Goal: Information Seeking & Learning: Learn about a topic

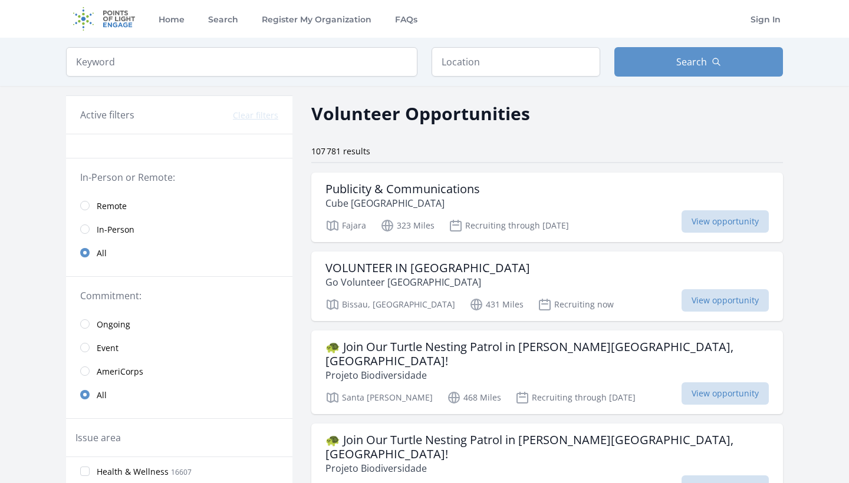
click at [113, 202] on span "Remote" at bounding box center [112, 206] width 30 height 12
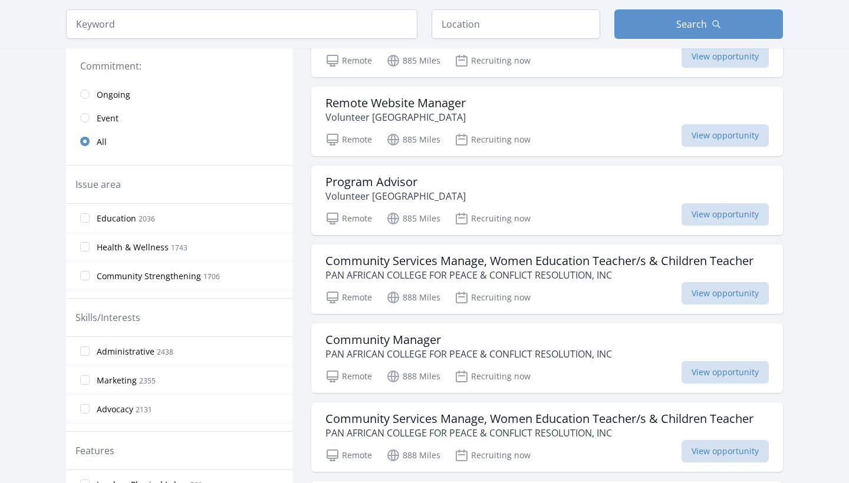
scroll to position [245, 0]
click at [447, 335] on h3 "Community Manager" at bounding box center [468, 340] width 287 height 14
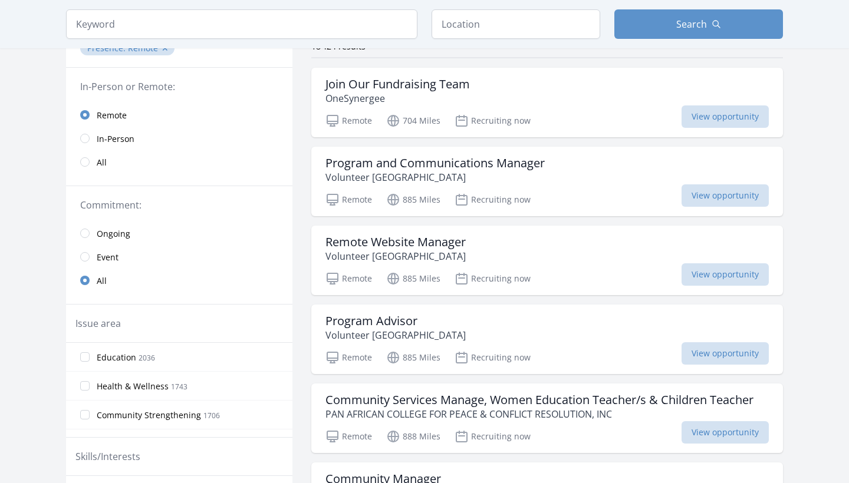
scroll to position [106, 0]
click at [109, 232] on span "Ongoing" at bounding box center [114, 233] width 34 height 12
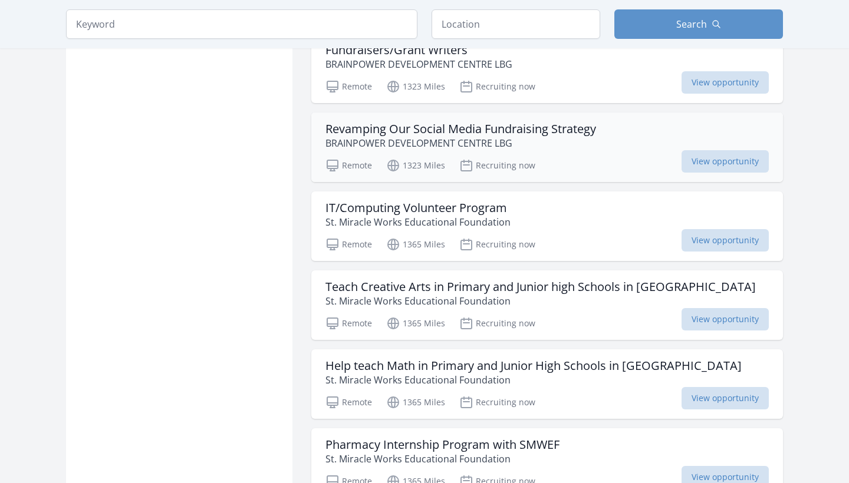
scroll to position [1112, 0]
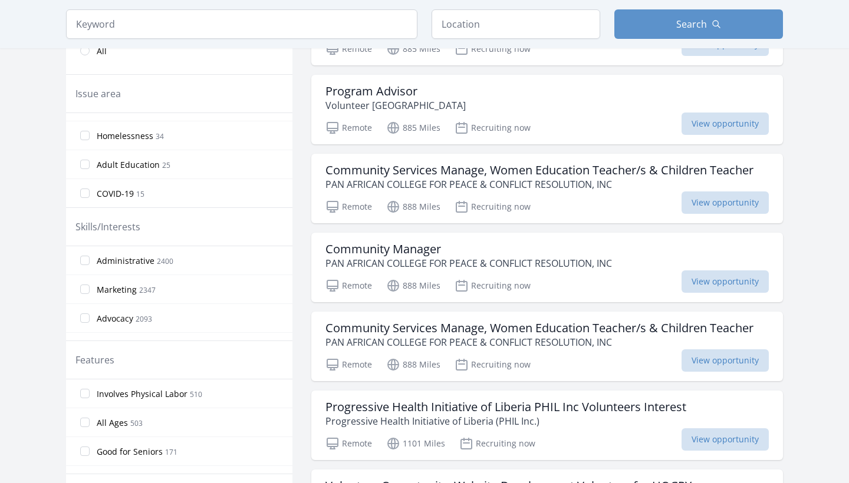
scroll to position [335, 0]
click at [162, 287] on label "Marketing 2347" at bounding box center [179, 289] width 226 height 24
click at [90, 287] on input "Marketing 2347" at bounding box center [84, 288] width 9 height 9
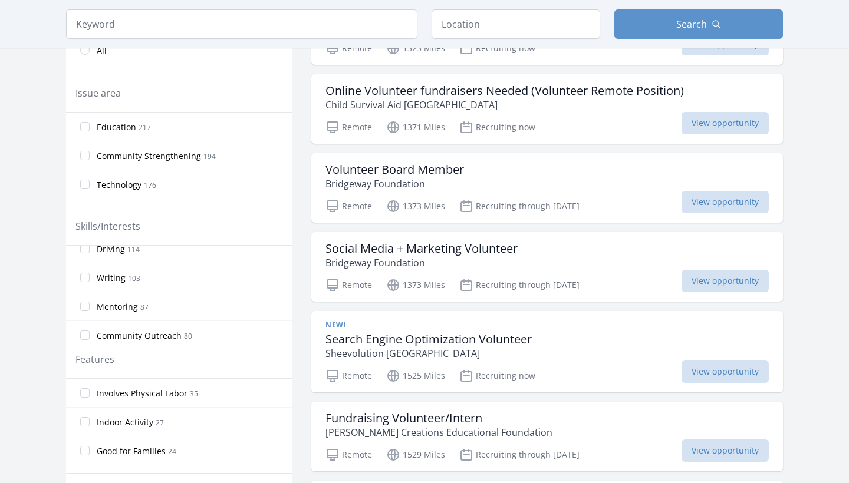
scroll to position [703, 0]
click at [169, 281] on label "Writing 103" at bounding box center [179, 280] width 226 height 24
click at [90, 281] on input "Writing 103" at bounding box center [84, 279] width 9 height 9
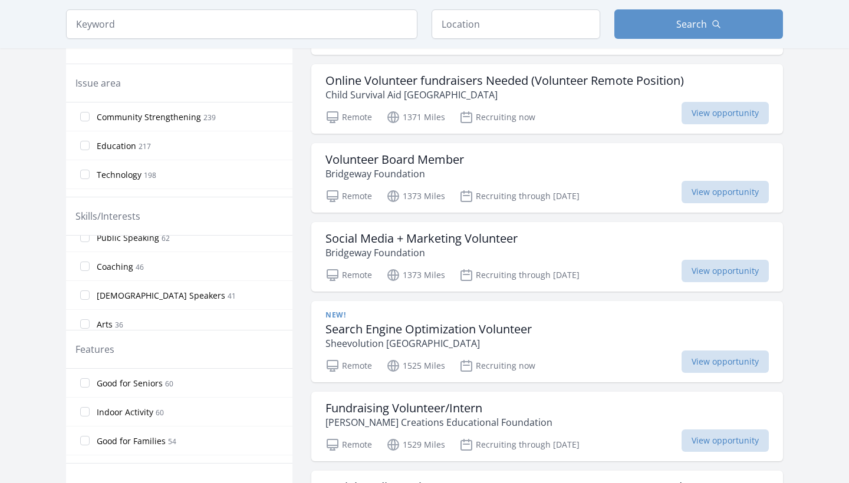
scroll to position [903, 0]
click at [167, 294] on span "Spanish Speakers 41" at bounding box center [166, 301] width 139 height 14
click at [90, 296] on input "Spanish Speakers 41" at bounding box center [84, 300] width 9 height 9
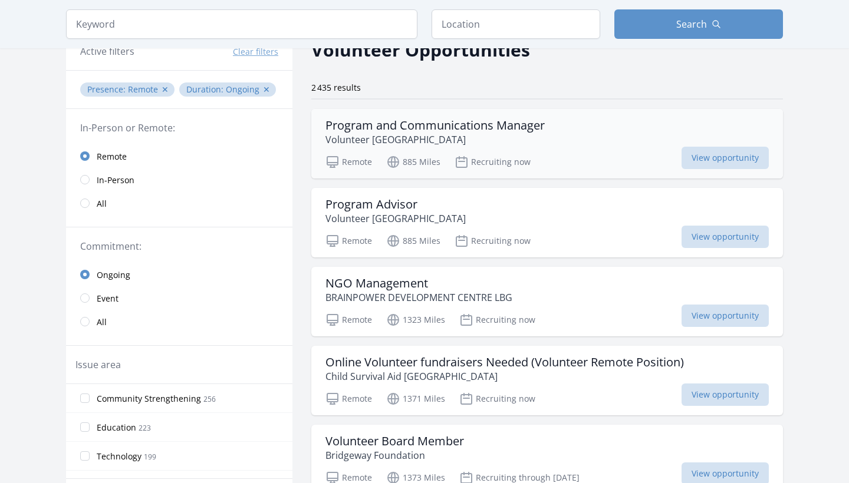
scroll to position [70, 0]
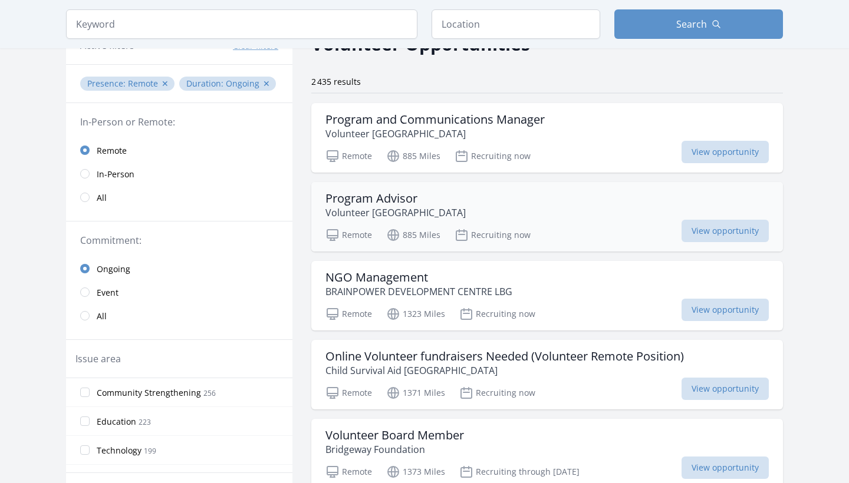
click at [466, 215] on div "Program Advisor Volunteer Liberia" at bounding box center [546, 206] width 443 height 28
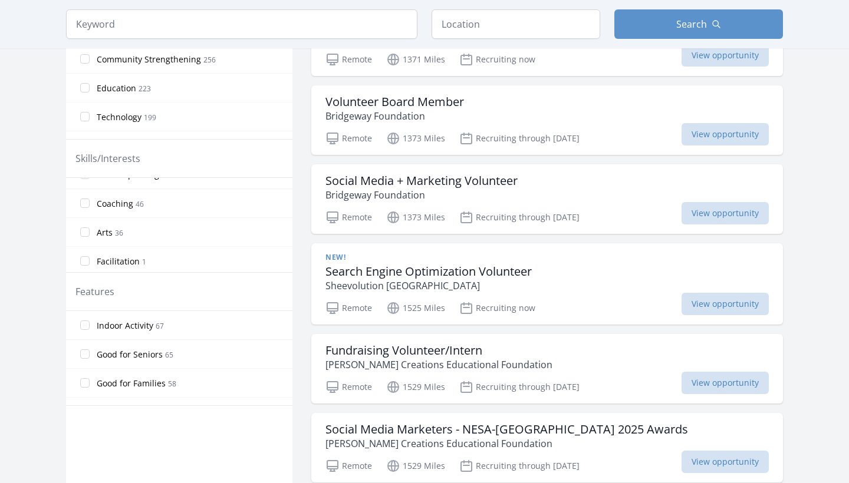
scroll to position [437, 0]
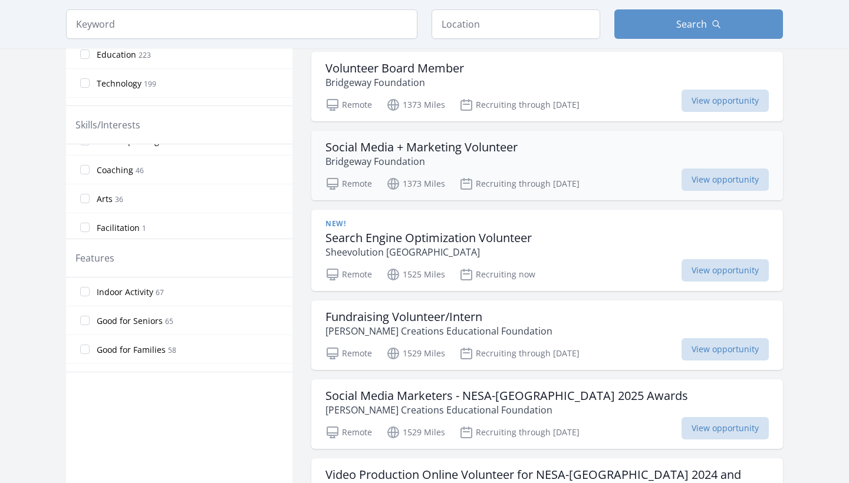
click at [408, 160] on p "Bridgeway Foundation" at bounding box center [421, 161] width 192 height 14
click at [130, 331] on span "7" at bounding box center [132, 330] width 4 height 10
click at [90, 331] on input "All Ages 7" at bounding box center [84, 328] width 9 height 9
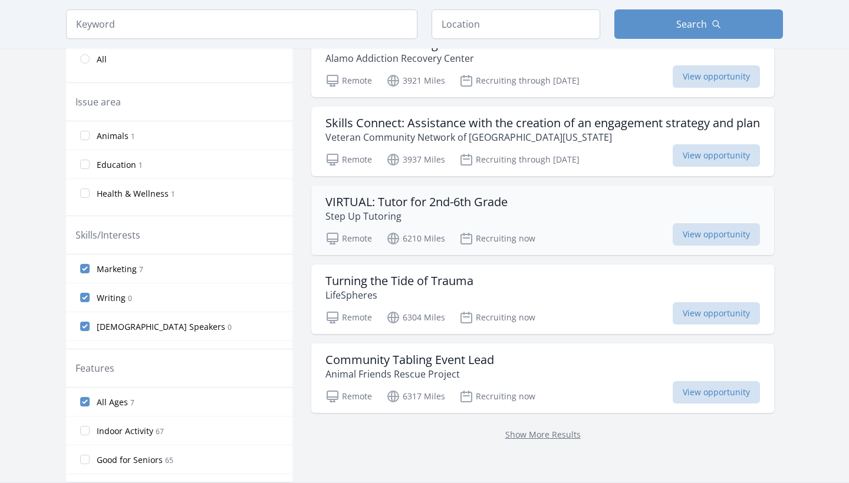
scroll to position [307, 0]
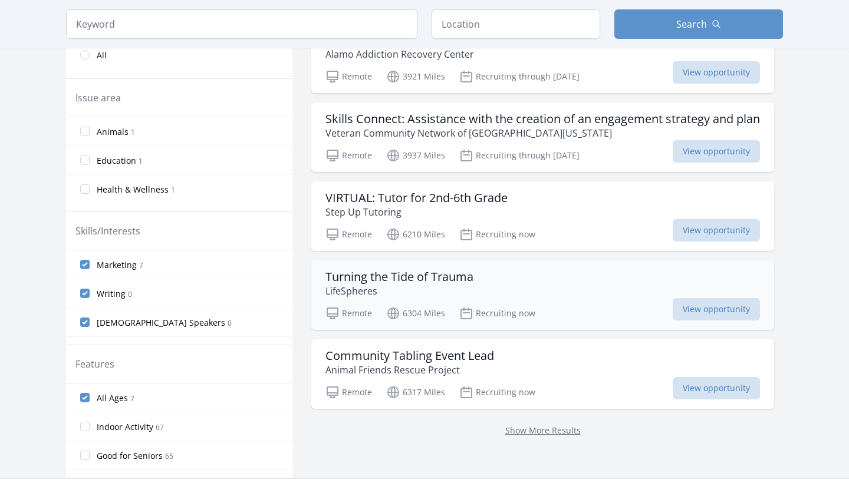
click at [391, 281] on h3 "Turning the Tide of Trauma" at bounding box center [399, 277] width 148 height 14
click at [85, 400] on input "All Ages 7" at bounding box center [84, 397] width 9 height 9
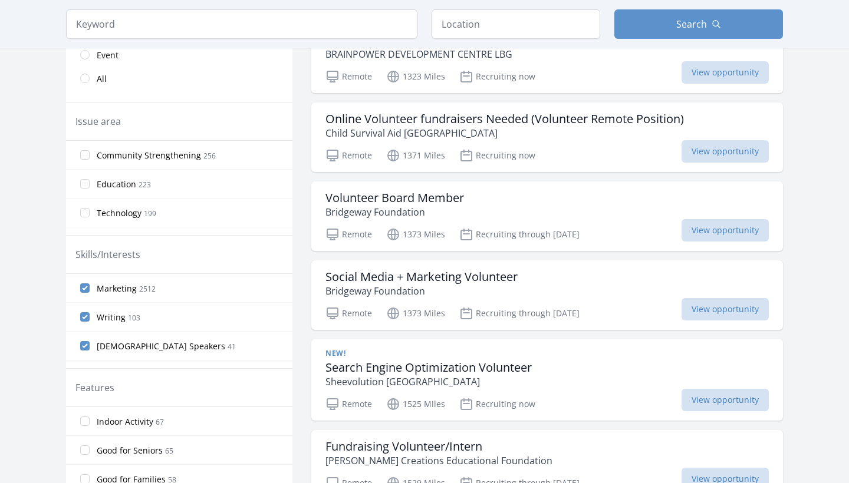
click at [84, 315] on input "Writing 103" at bounding box center [84, 316] width 9 height 9
click at [87, 288] on input "Marketing 2512" at bounding box center [84, 288] width 9 height 9
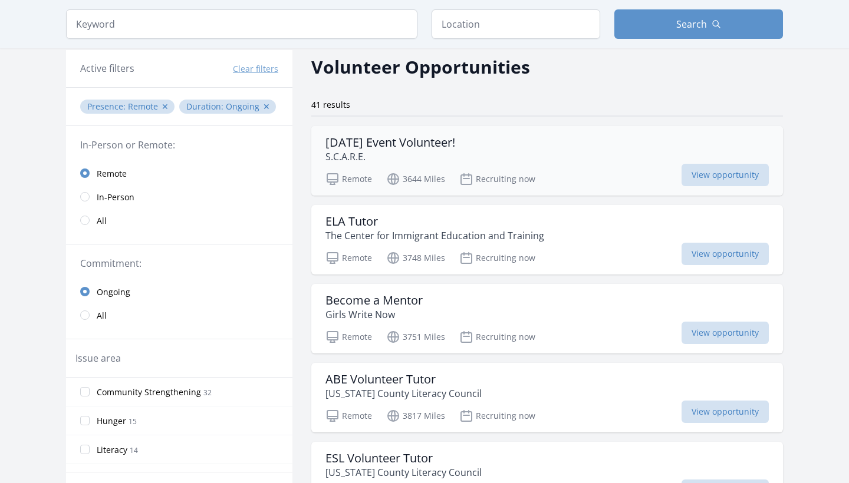
scroll to position [47, 0]
click at [496, 289] on div "Become a Mentor Girls Write Now Remote 3751 Miles Recruiting now View opportuni…" at bounding box center [547, 319] width 472 height 70
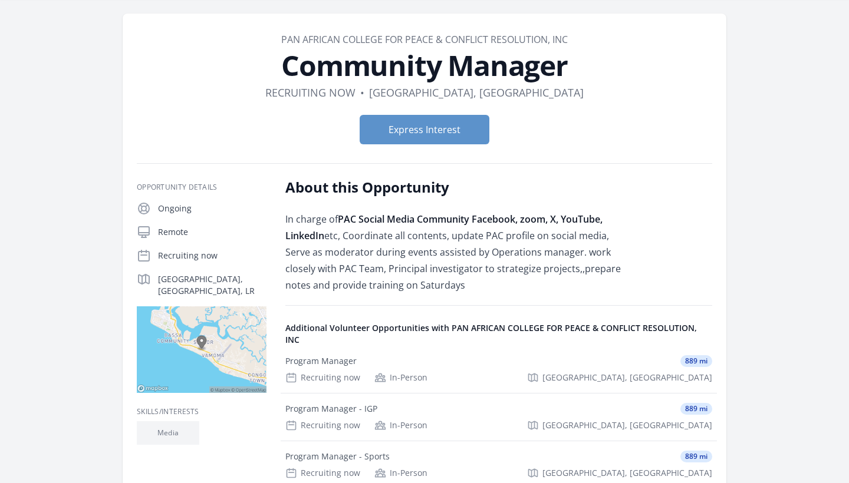
scroll to position [33, 0]
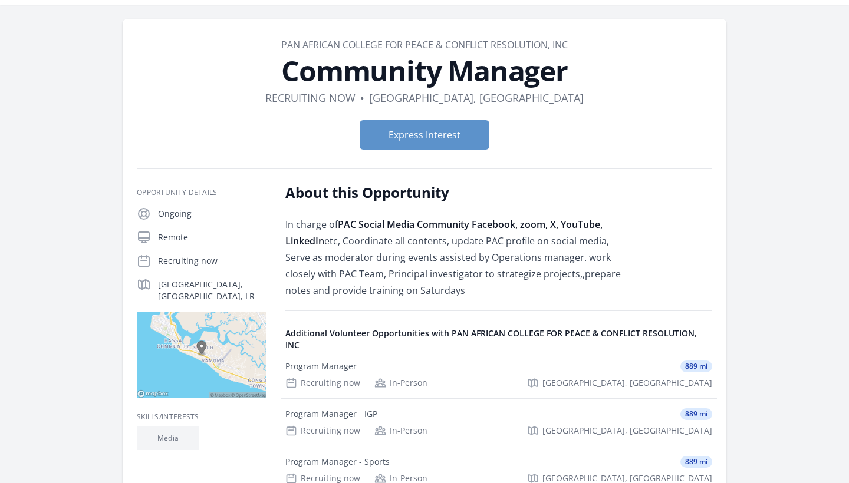
click at [175, 232] on p "Remote" at bounding box center [212, 238] width 108 height 12
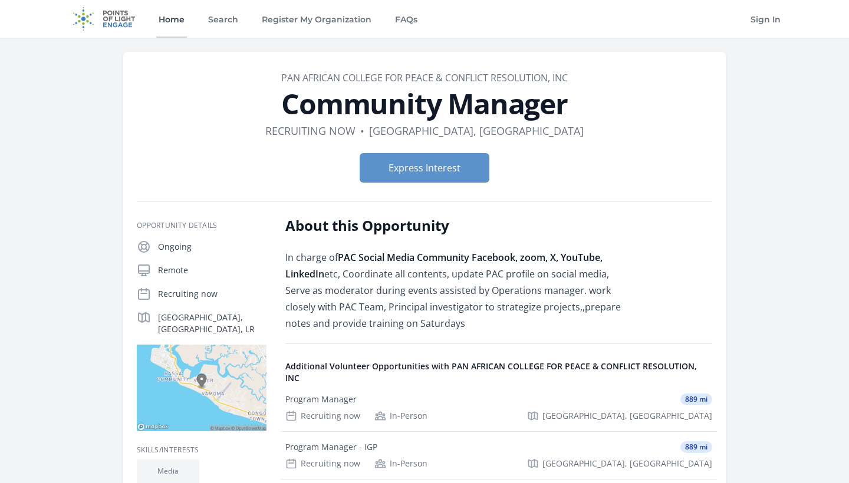
scroll to position [0, 0]
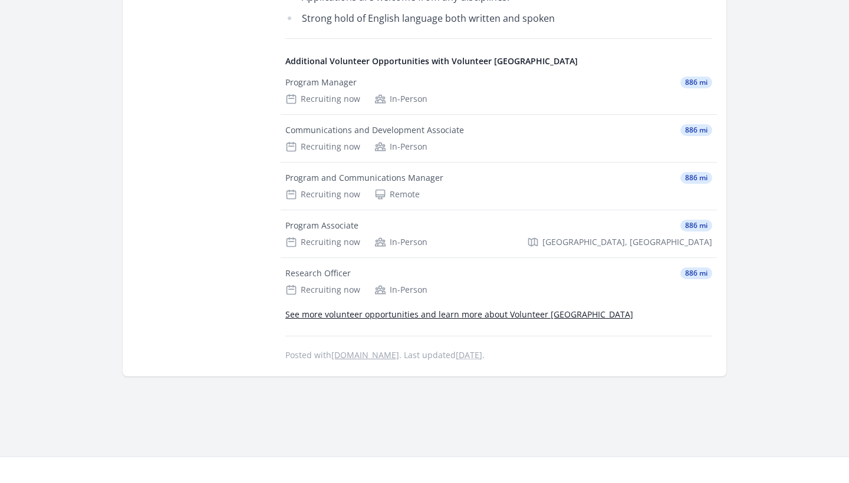
scroll to position [821, 0]
click at [438, 193] on div "Recruiting now Remote" at bounding box center [498, 195] width 427 height 12
click at [437, 193] on div "Recruiting now Remote" at bounding box center [498, 195] width 427 height 12
click at [709, 188] on div "Program and Communications Manager 886 mi Recruiting now Remote" at bounding box center [499, 186] width 436 height 47
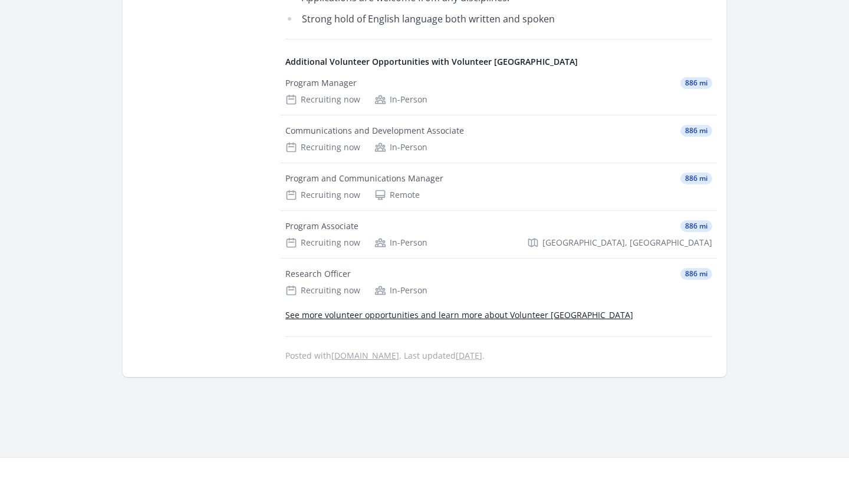
scroll to position [791, 0]
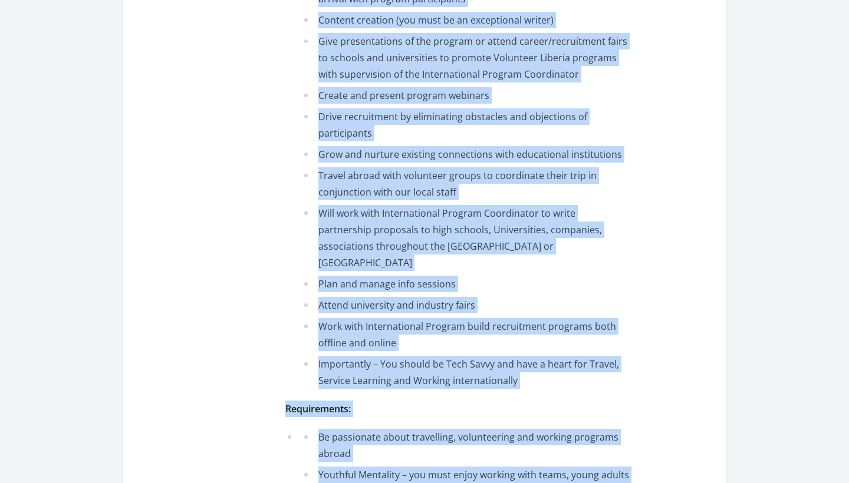
scroll to position [808, 0]
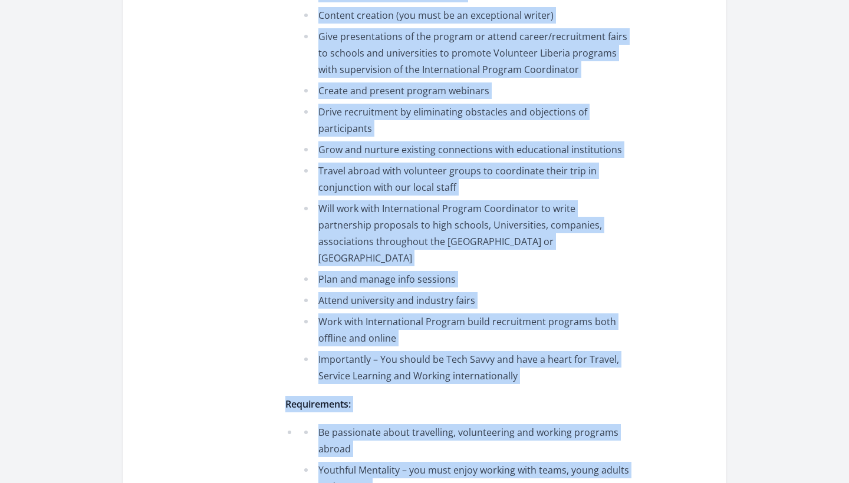
drag, startPoint x: 284, startPoint y: 85, endPoint x: 443, endPoint y: 463, distance: 409.6
click at [443, 463] on div "Opportunity Details Ongoing Remote Recruiting now Zayzay Community Road, Paynes…" at bounding box center [424, 203] width 575 height 1591
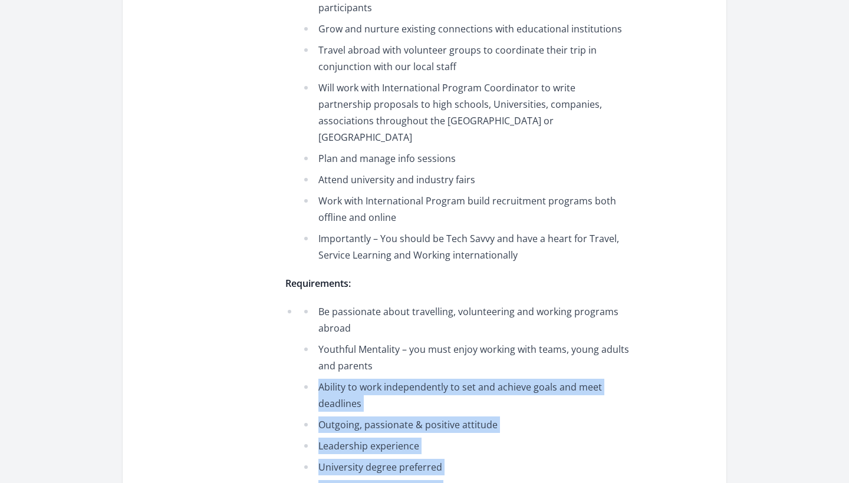
drag, startPoint x: 443, startPoint y: 471, endPoint x: 443, endPoint y: 482, distance: 10.6
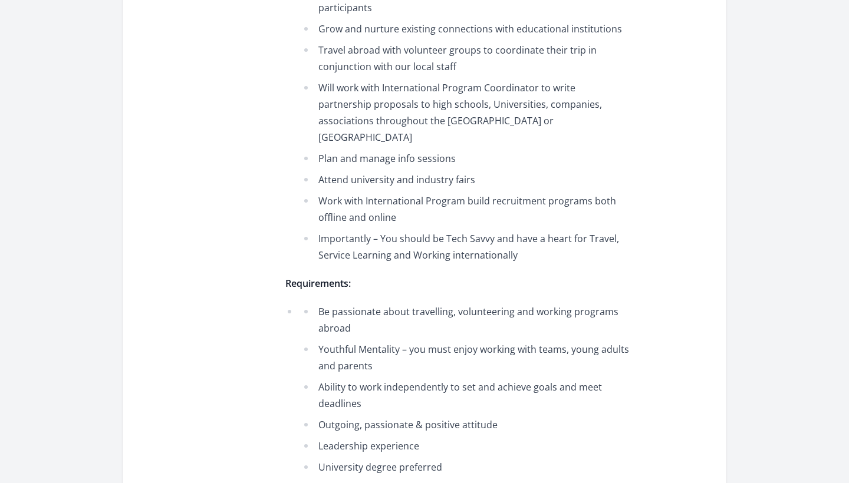
click at [535, 234] on li "Importantly – You should be Tech Savvy and have a heart for Travel, Service Lea…" at bounding box center [466, 247] width 328 height 33
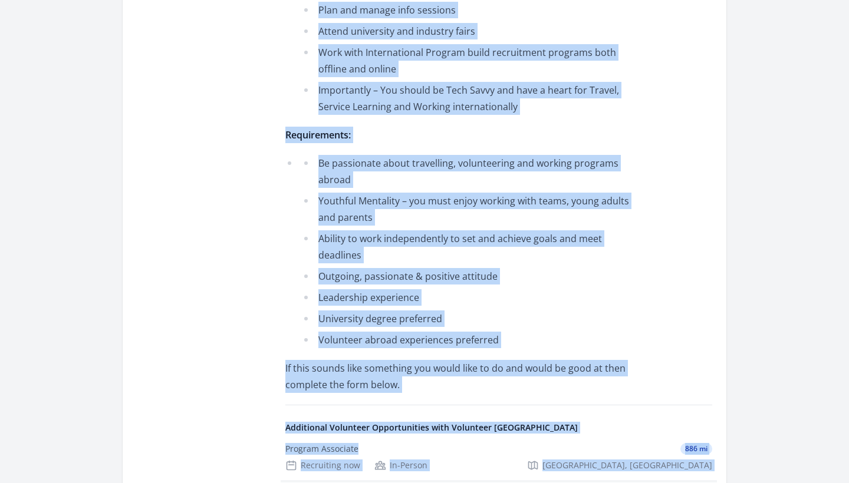
scroll to position [1081, 0]
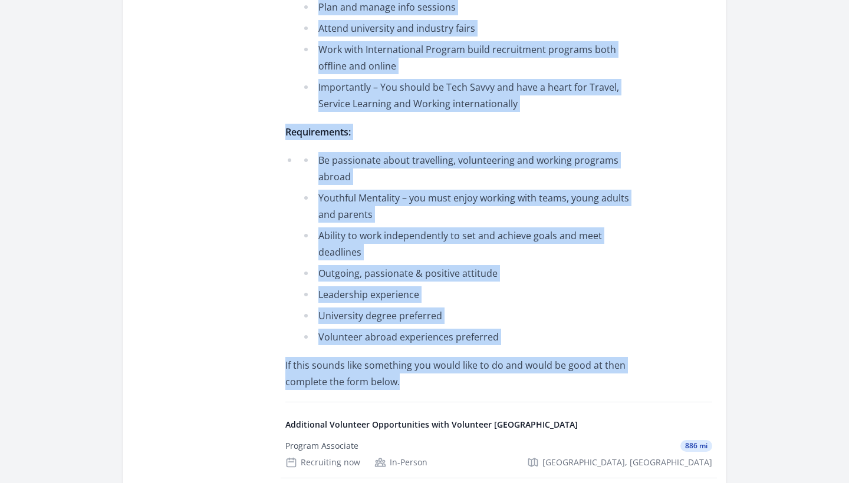
drag, startPoint x: 280, startPoint y: 69, endPoint x: 417, endPoint y: 373, distance: 333.6
copy div "About this Opportunity Program & Communications Manager create, implement and o…"
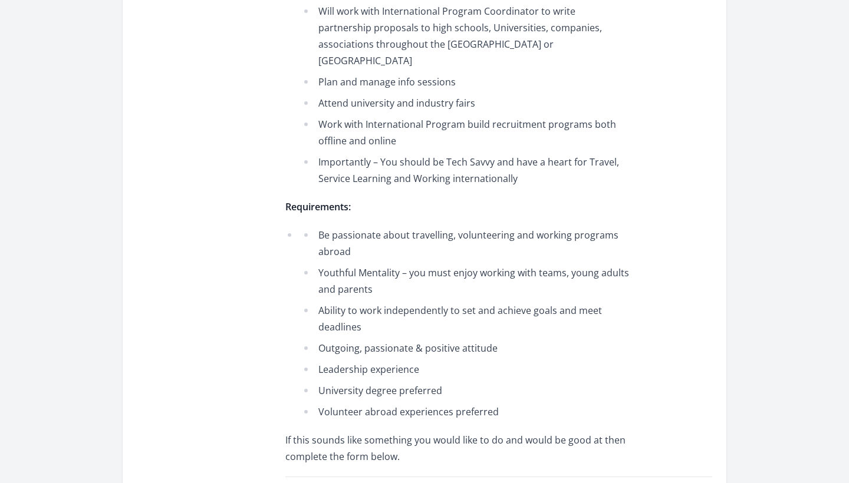
scroll to position [807, 0]
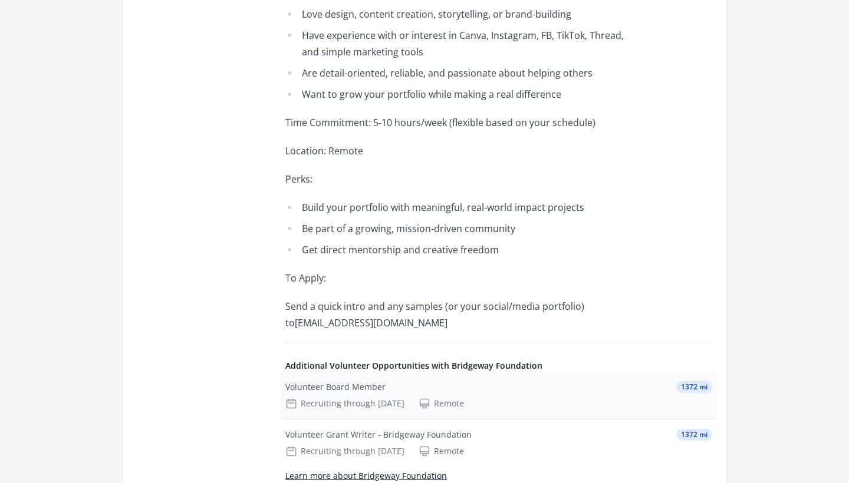
scroll to position [692, 0]
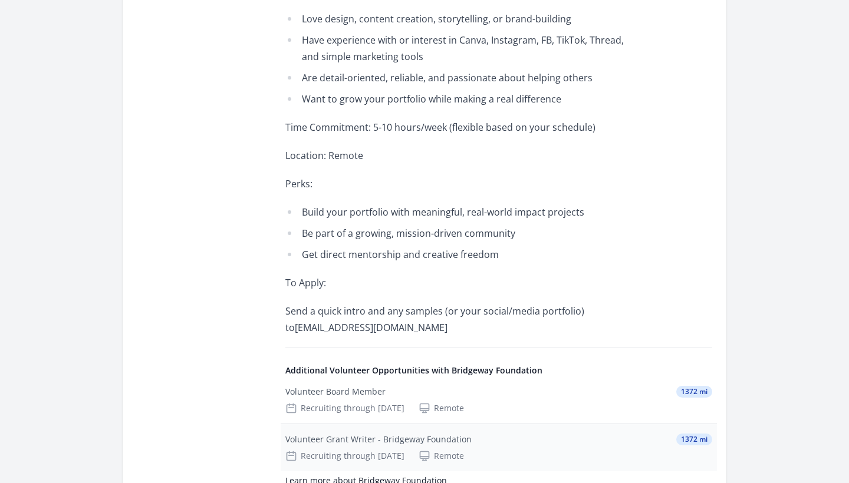
click at [394, 434] on div "Volunteer Grant Writer - Bridgeway Foundation" at bounding box center [378, 440] width 186 height 12
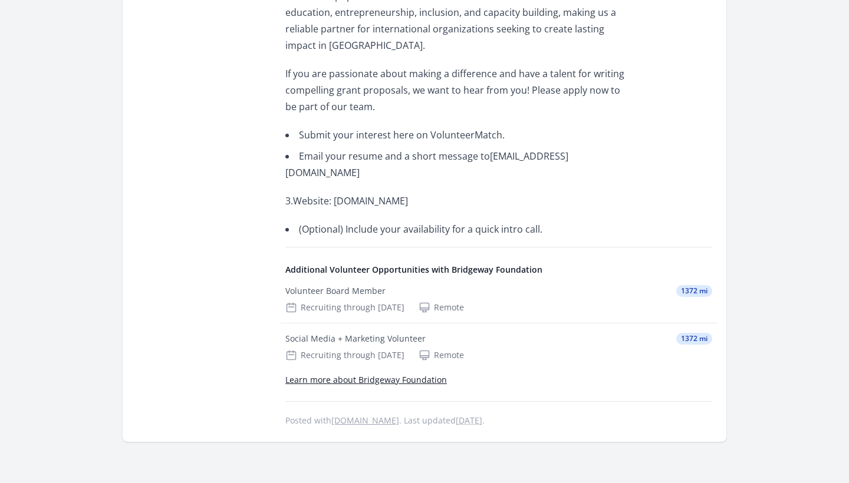
scroll to position [1712, 0]
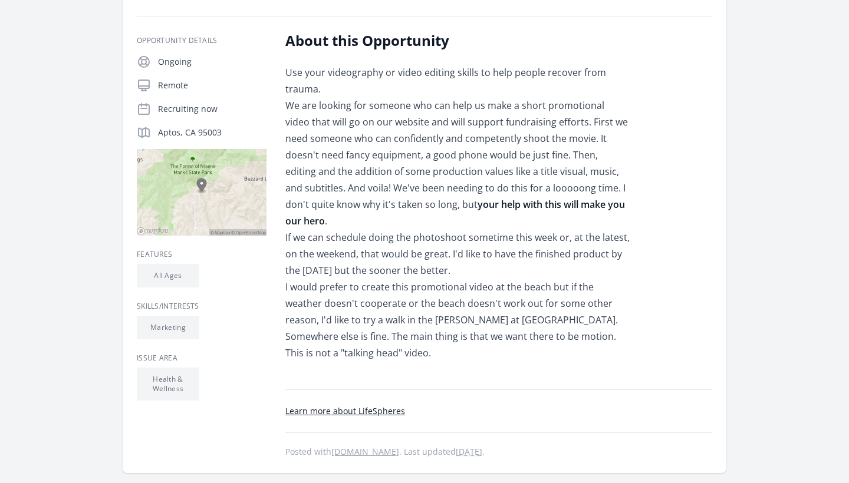
scroll to position [183, 0]
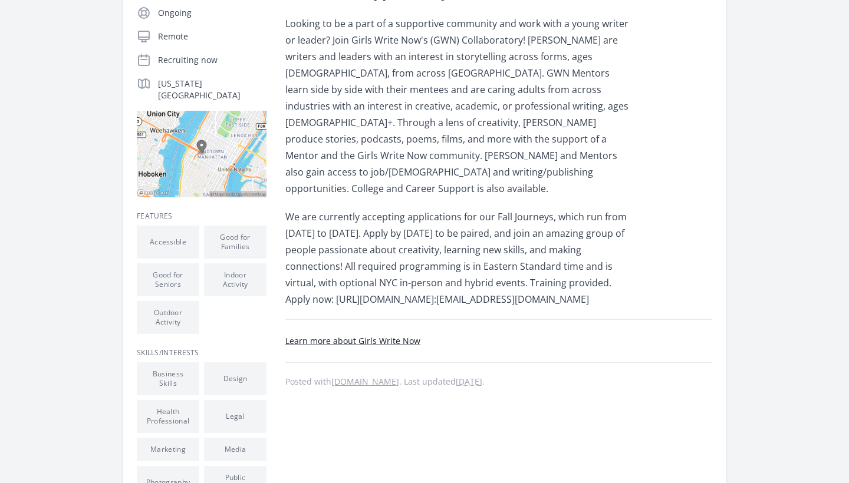
scroll to position [176, 0]
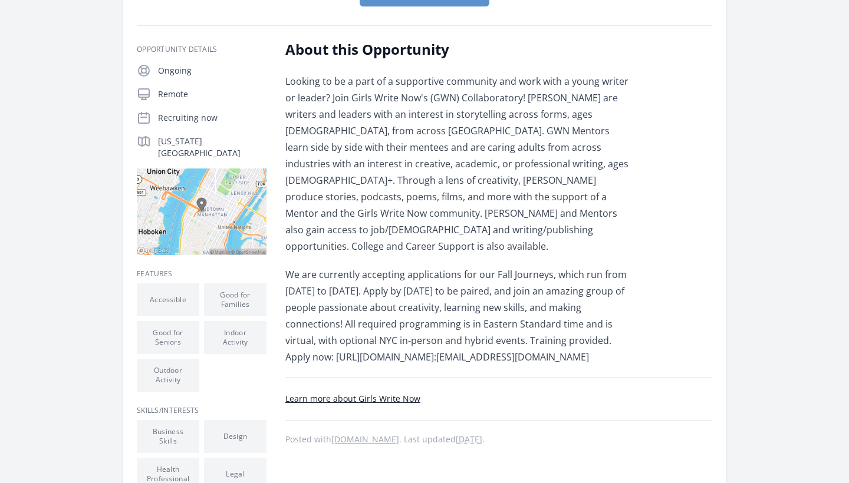
click at [381, 399] on link "Learn more about Girls Write Now" at bounding box center [352, 398] width 135 height 11
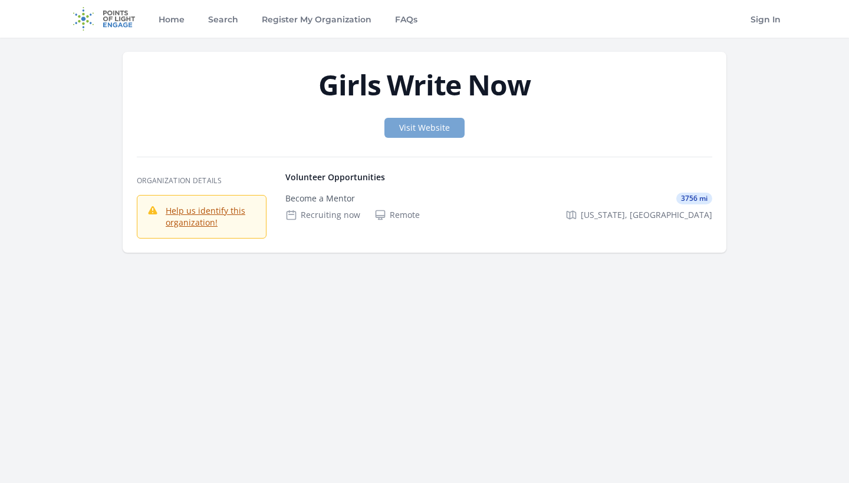
click at [436, 124] on link "Visit Website" at bounding box center [424, 128] width 80 height 20
